Goal: Feedback & Contribution: Submit feedback/report problem

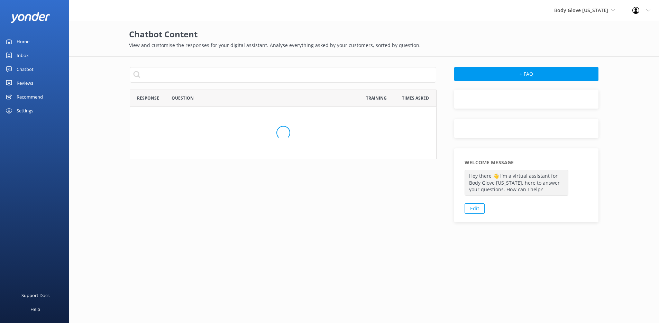
scroll to position [237, 301]
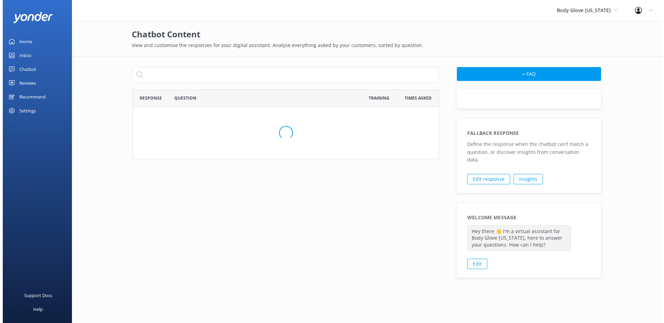
scroll to position [237, 301]
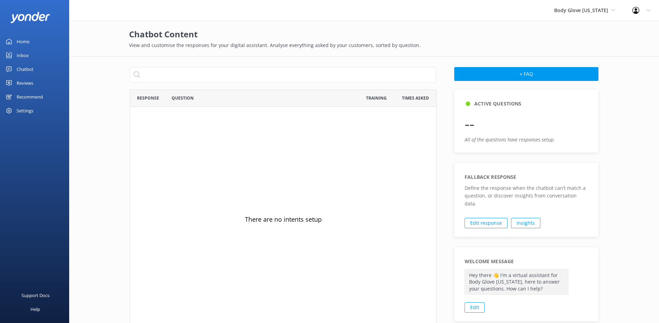
click at [45, 105] on div "Settings" at bounding box center [34, 111] width 69 height 14
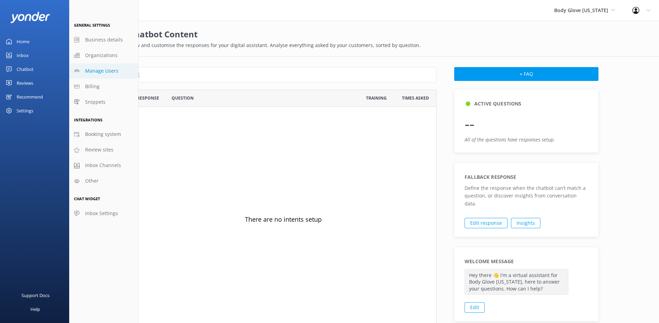
click at [99, 72] on span "Manage Users" at bounding box center [101, 71] width 33 height 8
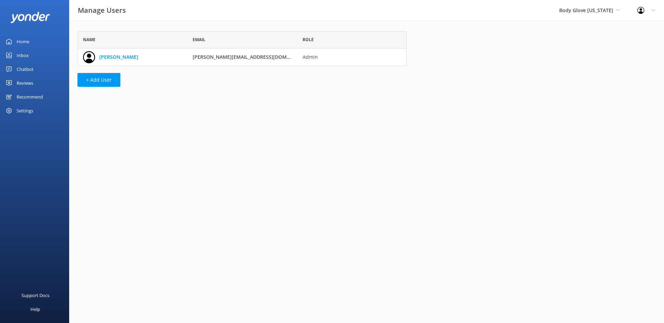
scroll to position [30, 324]
click at [110, 56] on link "[PERSON_NAME]" at bounding box center [118, 57] width 39 height 8
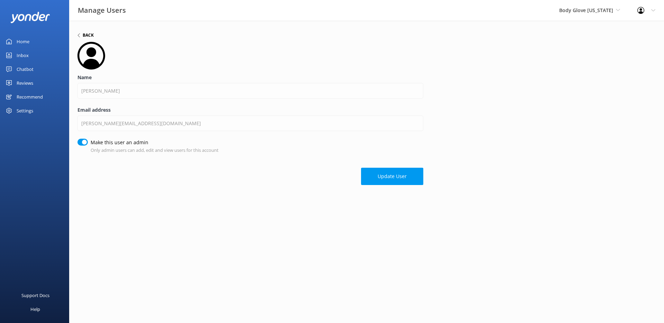
click at [90, 33] on h6 "Back" at bounding box center [88, 35] width 11 height 4
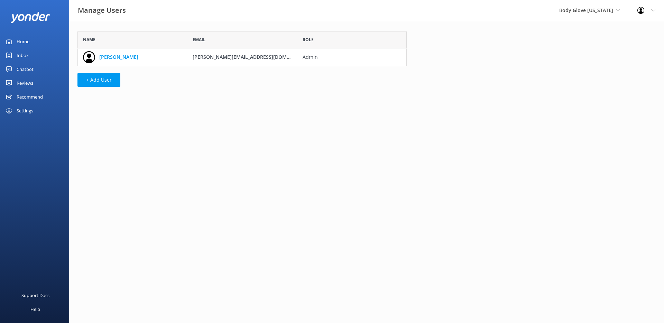
scroll to position [30, 324]
click at [596, 12] on span "Body Glove [US_STATE]" at bounding box center [586, 10] width 54 height 7
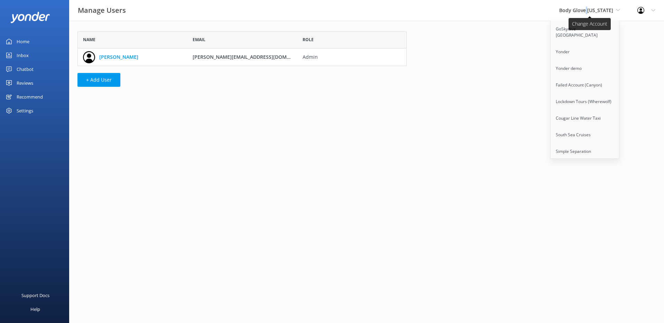
click at [596, 12] on span "Body Glove [US_STATE]" at bounding box center [586, 10] width 54 height 7
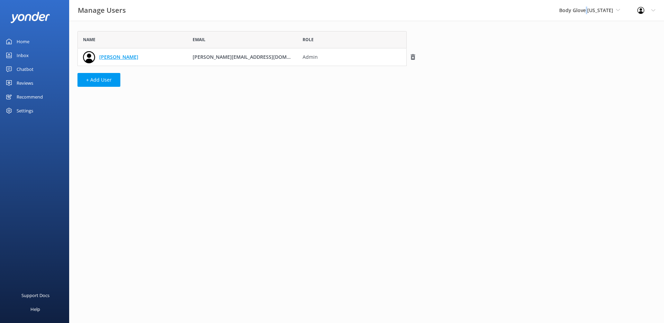
click at [112, 60] on link "[PERSON_NAME]" at bounding box center [118, 57] width 39 height 8
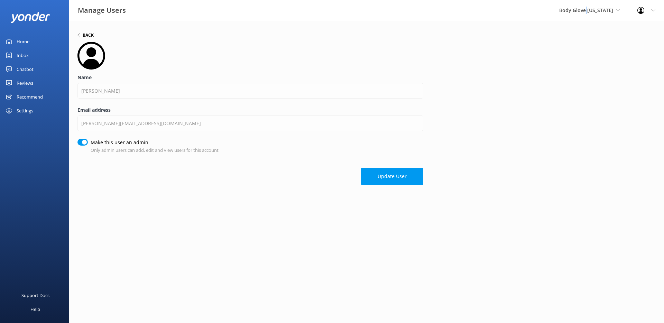
click at [90, 35] on h6 "Back" at bounding box center [88, 35] width 11 height 4
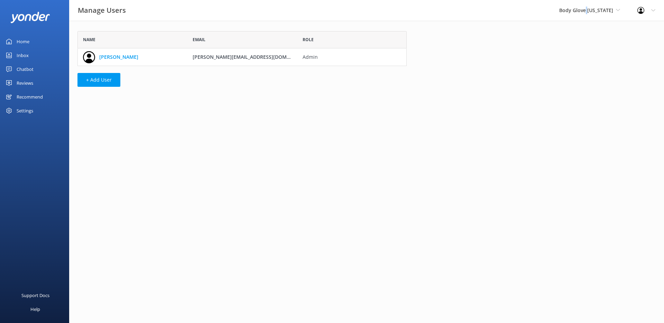
scroll to position [30, 324]
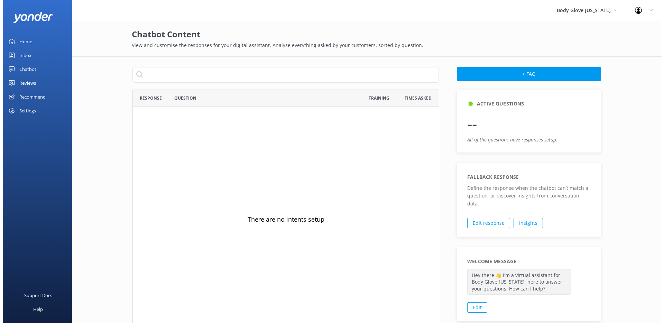
scroll to position [237, 301]
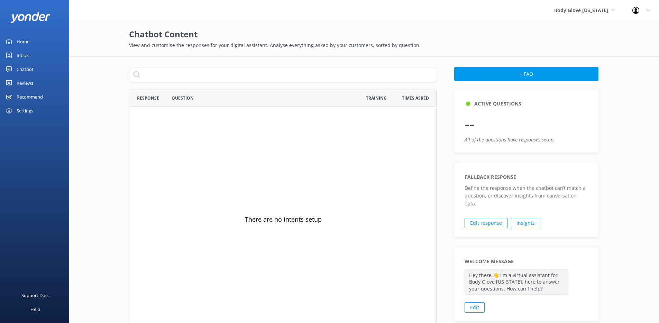
click at [46, 112] on div "Settings" at bounding box center [34, 111] width 69 height 14
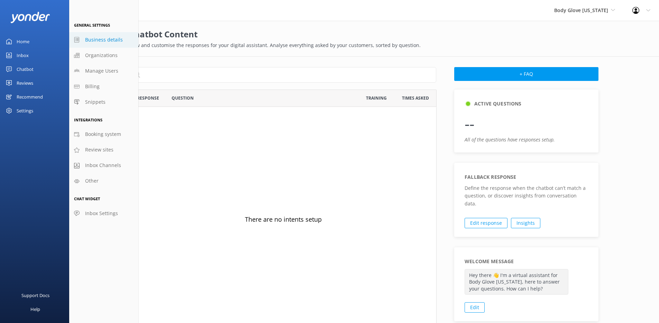
click at [115, 43] on span "Business details" at bounding box center [104, 40] width 38 height 8
select select "Pacific/Honolulu"
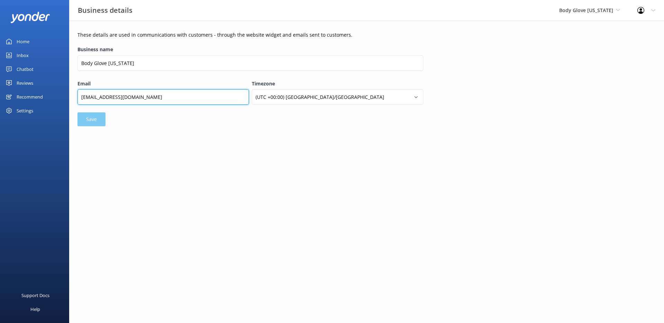
drag, startPoint x: 178, startPoint y: 103, endPoint x: 79, endPoint y: 95, distance: 99.6
click at [79, 95] on input "reservations@bodyglovehawaii.com" at bounding box center [163, 97] width 172 height 16
click at [48, 112] on div "Settings" at bounding box center [34, 111] width 69 height 14
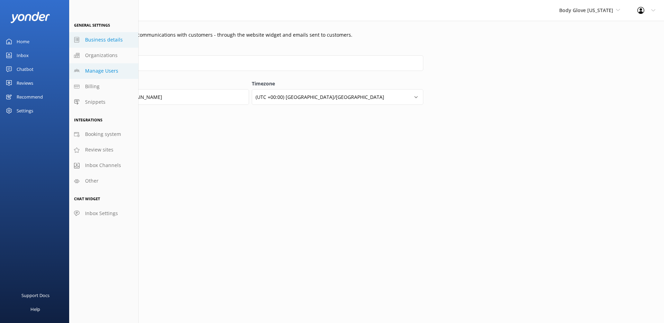
click at [109, 74] on span "Manage Users" at bounding box center [101, 71] width 33 height 8
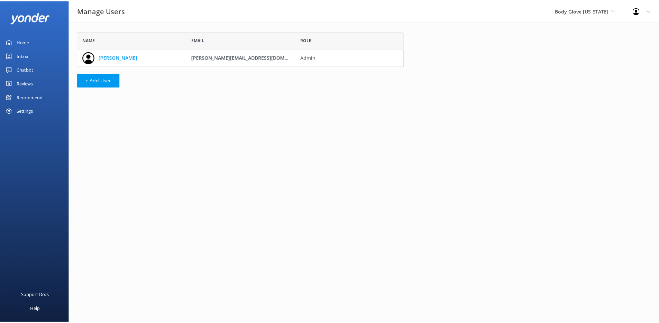
scroll to position [30, 324]
click at [30, 108] on div "Settings" at bounding box center [25, 111] width 17 height 14
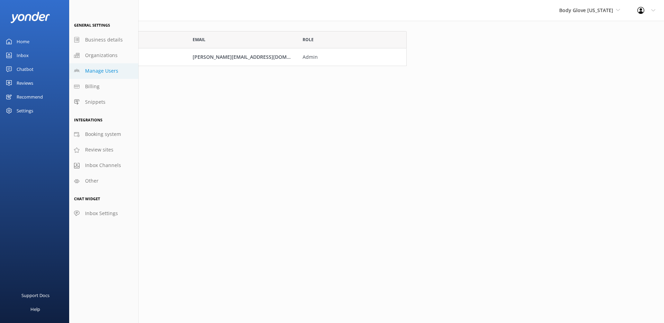
drag, startPoint x: 268, startPoint y: 92, endPoint x: 633, endPoint y: 22, distance: 371.8
click at [278, 91] on div "Name Email Role Michael michael@bodyglovehawaii.com Admin + Add User" at bounding box center [242, 61] width 346 height 80
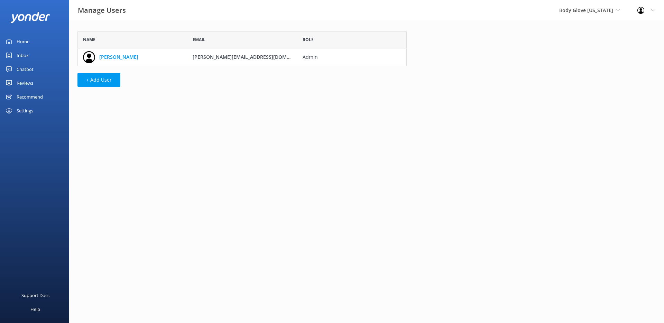
drag, startPoint x: 644, startPoint y: 8, endPoint x: 646, endPoint y: 18, distance: 10.6
click at [644, 8] on icon at bounding box center [640, 10] width 7 height 7
click at [636, 30] on link "Profile Settings" at bounding box center [629, 29] width 69 height 17
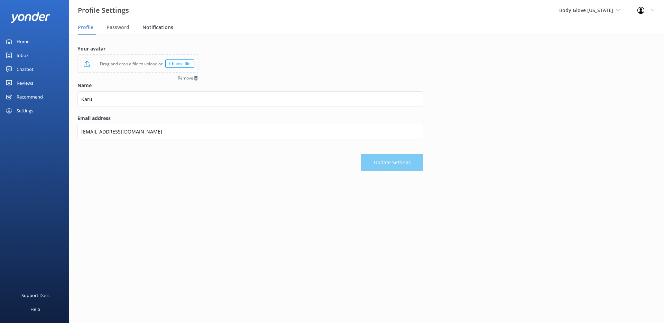
click at [148, 30] on span "Notifications" at bounding box center [158, 27] width 31 height 7
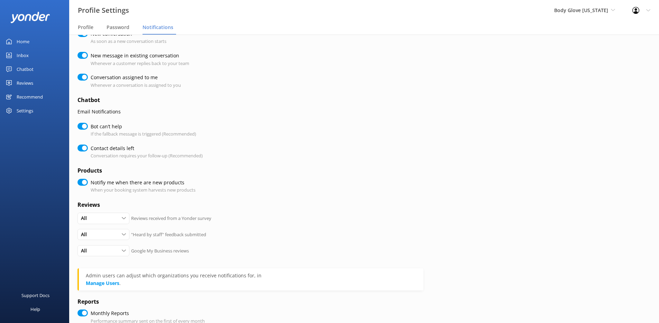
scroll to position [88, 0]
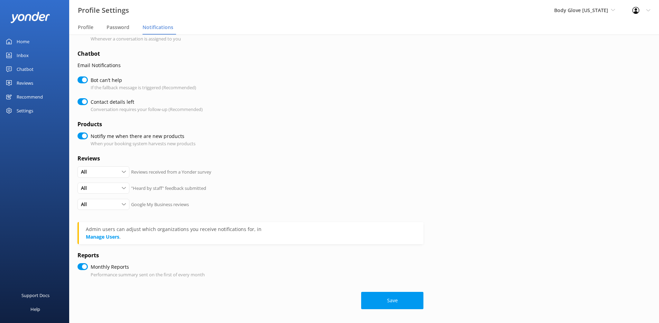
checkbox input "true"
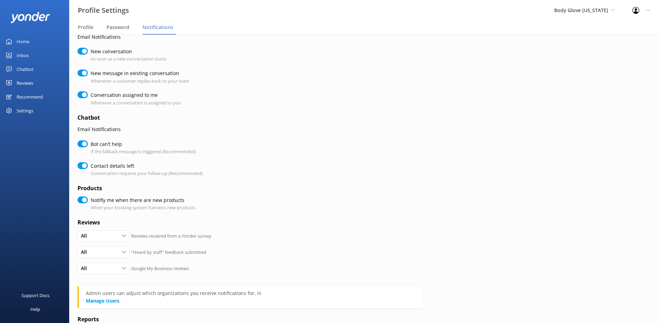
scroll to position [58, 0]
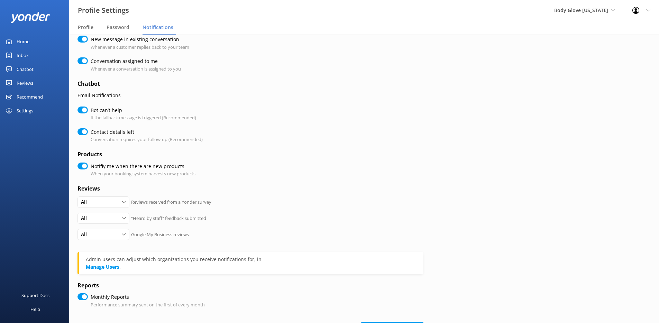
checkbox input "true"
click at [37, 112] on div "Settings" at bounding box center [34, 111] width 69 height 14
checkbox input "true"
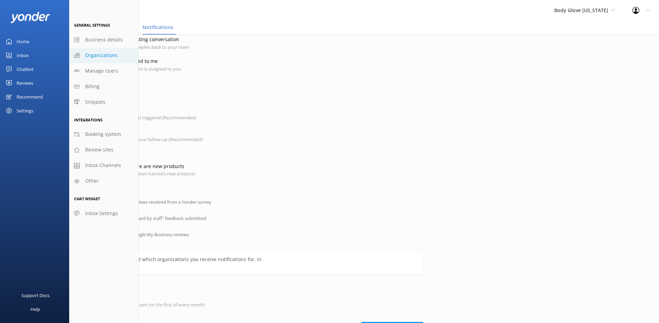
checkbox input "true"
click at [103, 40] on span "Business details" at bounding box center [104, 40] width 38 height 8
select select "Pacific/Honolulu"
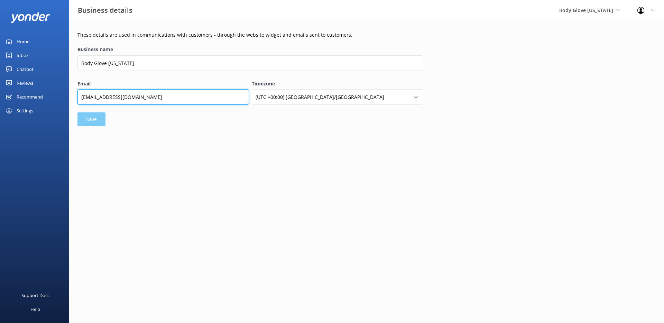
click at [166, 94] on input "reservations@bodyglovehawaii.com" at bounding box center [163, 97] width 172 height 16
click at [33, 112] on div "Settings" at bounding box center [34, 111] width 69 height 14
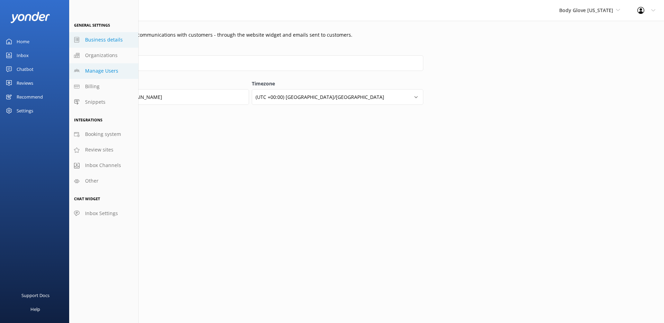
click at [96, 73] on span "Manage Users" at bounding box center [101, 71] width 33 height 8
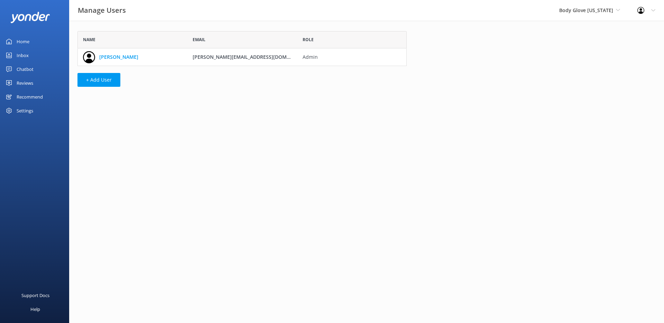
scroll to position [30, 324]
click at [110, 55] on link "[PERSON_NAME]" at bounding box center [118, 57] width 39 height 8
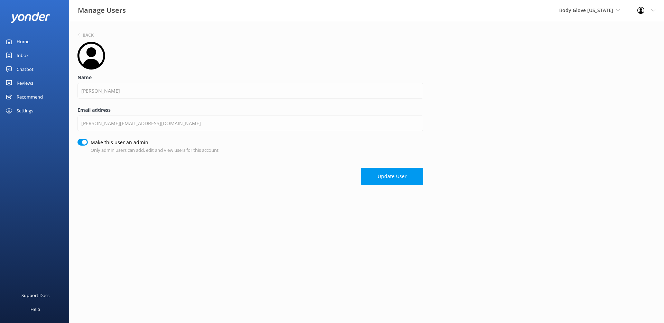
click at [28, 74] on div "Chatbot" at bounding box center [25, 69] width 17 height 14
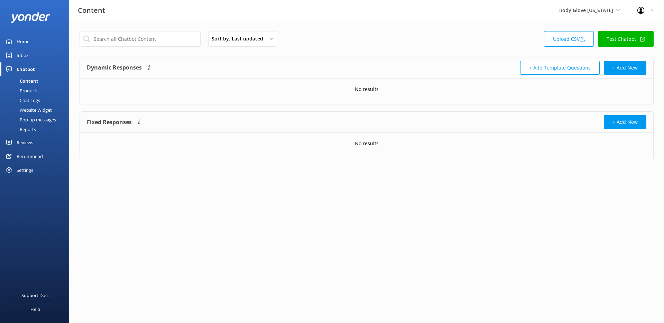
click at [26, 140] on div "Reviews" at bounding box center [25, 143] width 17 height 14
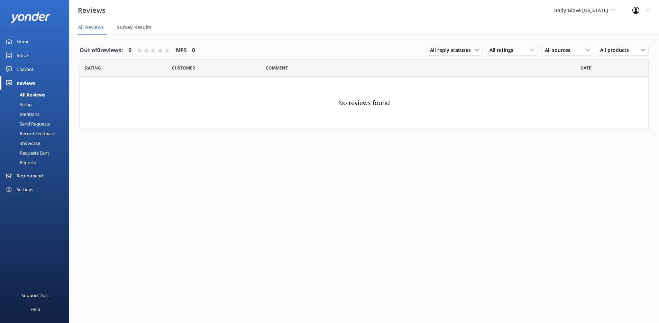
click at [30, 107] on div "Setup" at bounding box center [18, 105] width 28 height 10
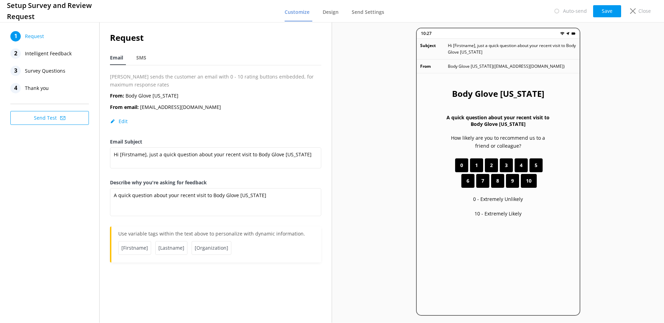
click at [49, 55] on span "Intelligent Feedback" at bounding box center [48, 53] width 47 height 10
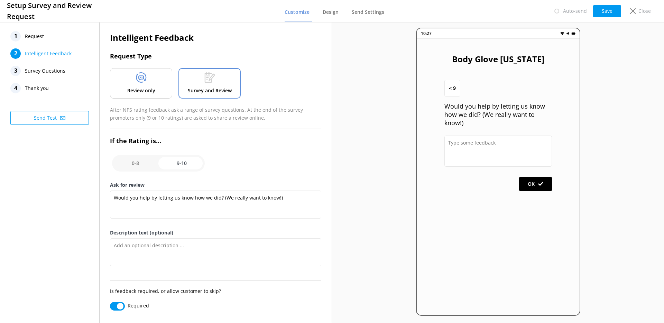
click at [46, 68] on span "Survey Questions" at bounding box center [45, 71] width 40 height 10
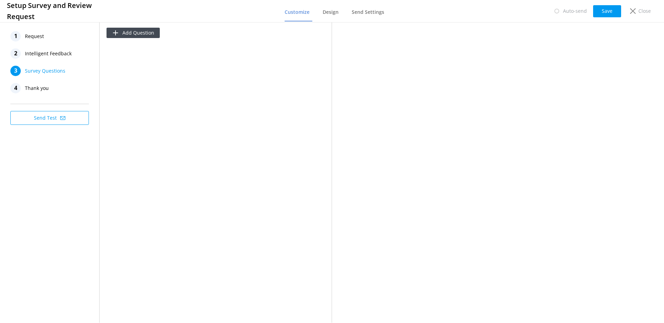
click at [53, 79] on nav "1 Request 2 Intelligent Feedback 3 Survey Questions 4 Thank you" at bounding box center [49, 62] width 79 height 62
click at [632, 10] on icon at bounding box center [633, 11] width 6 height 6
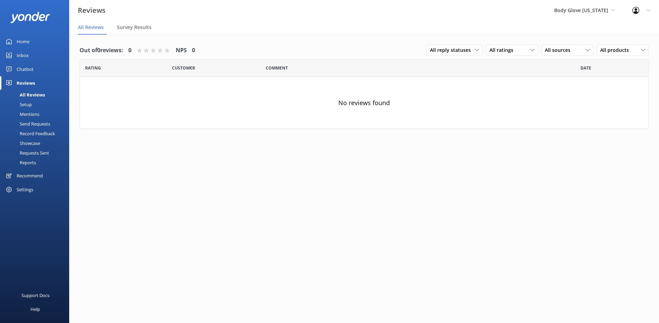
click at [37, 124] on div "Send Requests" at bounding box center [27, 124] width 46 height 10
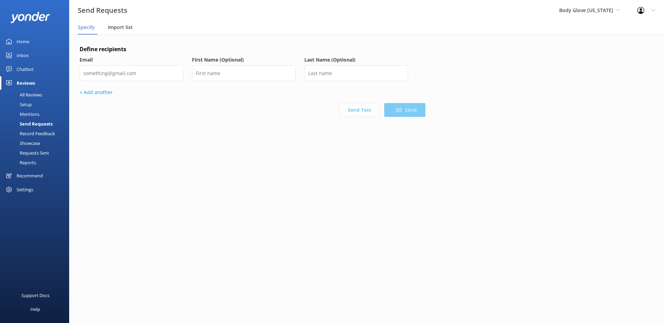
click at [116, 25] on span "Import list" at bounding box center [120, 27] width 25 height 7
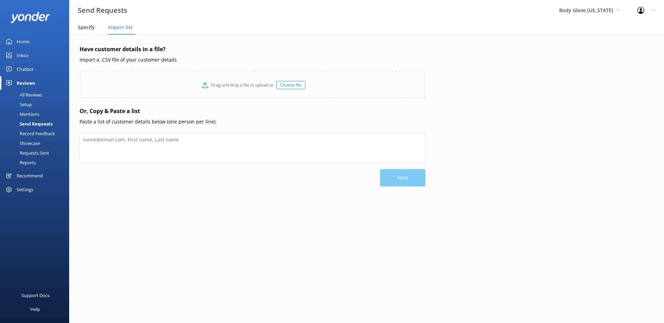
click at [91, 29] on span "Specify" at bounding box center [86, 27] width 17 height 7
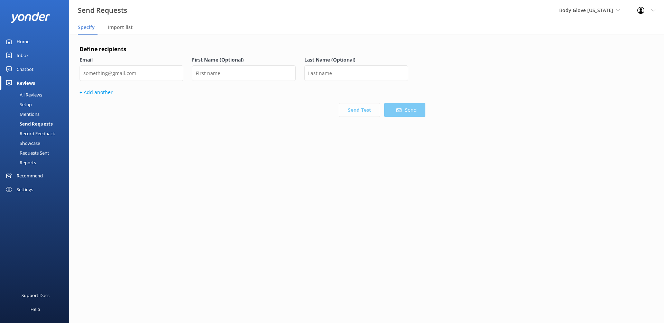
click at [137, 64] on div "Email" at bounding box center [132, 72] width 104 height 33
click at [134, 76] on input "email" at bounding box center [132, 73] width 104 height 16
